Goal: Information Seeking & Learning: Learn about a topic

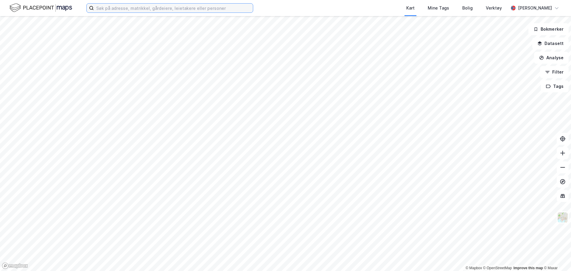
click at [203, 11] on input at bounding box center [173, 8] width 159 height 9
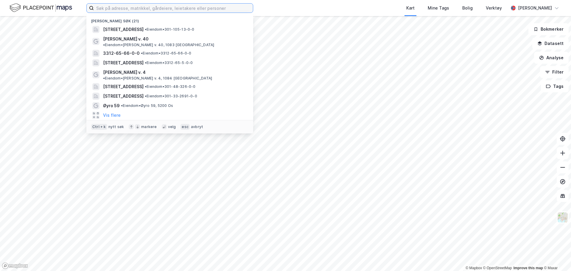
paste input "88/273"
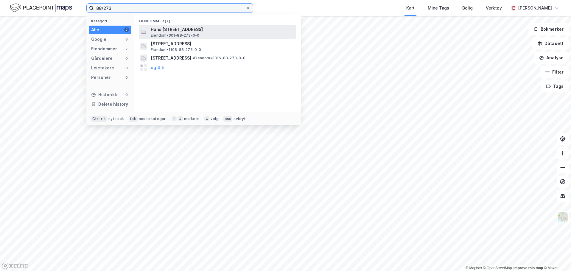
type input "88/273"
click at [193, 29] on span "Hans [STREET_ADDRESS]" at bounding box center [222, 29] width 143 height 7
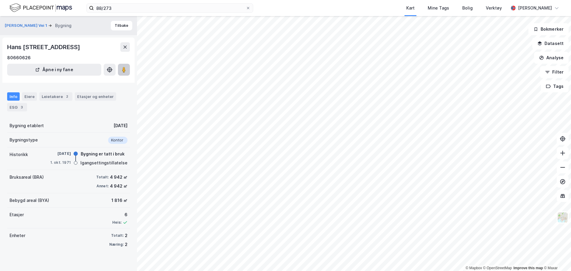
click at [124, 73] on image at bounding box center [124, 70] width 4 height 6
